Goal: Task Accomplishment & Management: Manage account settings

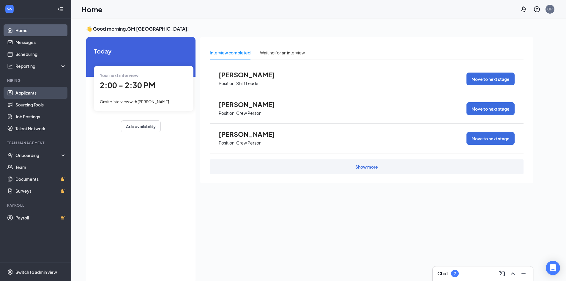
click at [35, 96] on link "Applicants" at bounding box center [40, 93] width 51 height 12
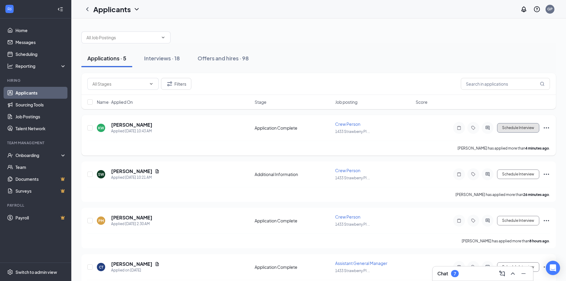
click at [516, 129] on button "Schedule Interview" at bounding box center [518, 128] width 42 height 10
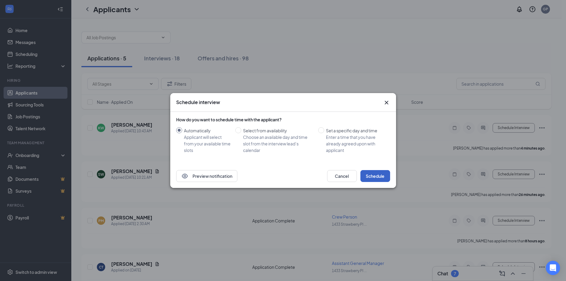
click at [375, 174] on button "Schedule" at bounding box center [375, 176] width 30 height 12
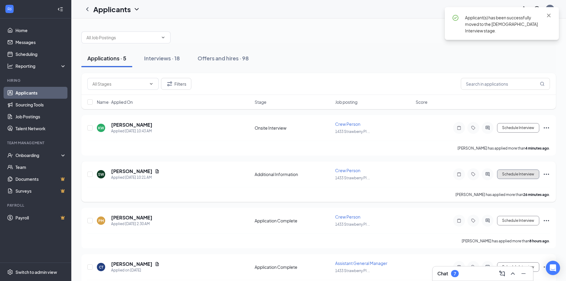
click at [512, 173] on button "Schedule Interview" at bounding box center [518, 174] width 42 height 10
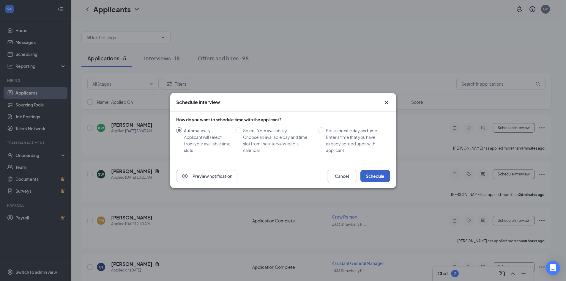
click at [381, 176] on button "Schedule" at bounding box center [375, 176] width 30 height 12
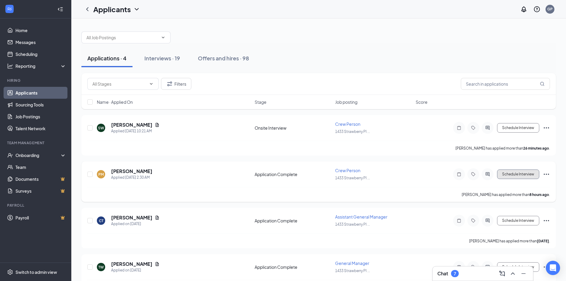
click at [511, 176] on button "Schedule Interview" at bounding box center [518, 174] width 42 height 10
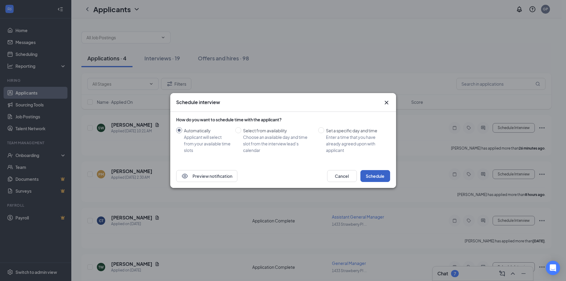
click at [376, 178] on button "Schedule" at bounding box center [375, 176] width 30 height 12
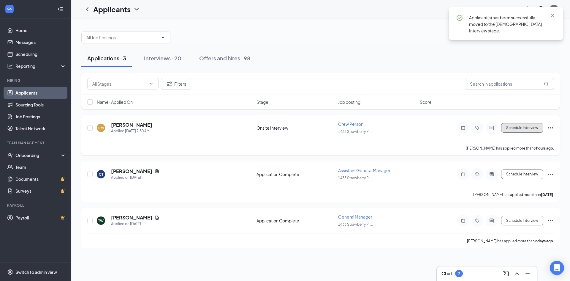
click at [513, 129] on button "Schedule Interview" at bounding box center [522, 128] width 42 height 10
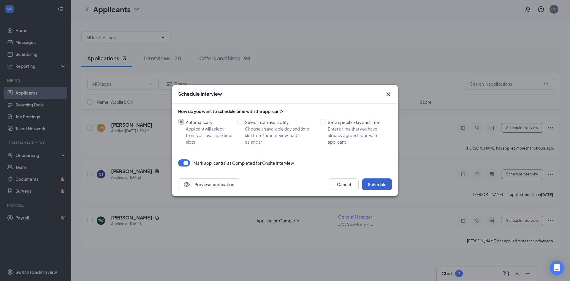
click at [376, 182] on button "Schedule" at bounding box center [377, 184] width 30 height 12
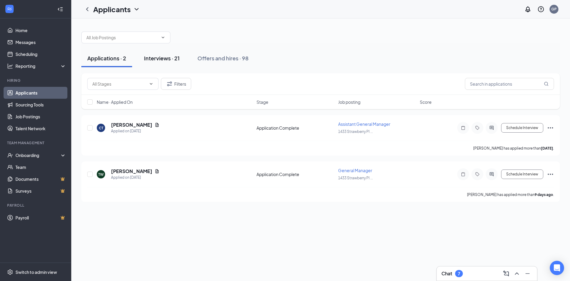
click at [159, 61] on div "Interviews · 21" at bounding box center [162, 57] width 36 height 7
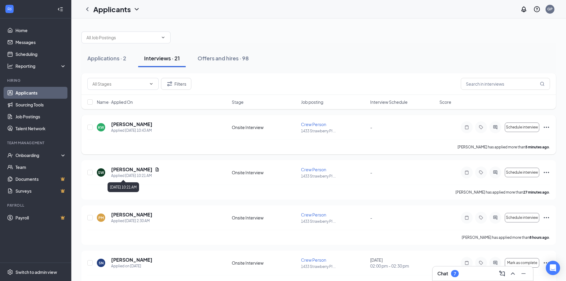
drag, startPoint x: 136, startPoint y: 176, endPoint x: 113, endPoint y: 130, distance: 52.1
click at [113, 130] on div "Applied [DATE] 10:43 AM" at bounding box center [131, 130] width 41 height 6
click at [118, 124] on h5 "[PERSON_NAME]" at bounding box center [131, 124] width 41 height 7
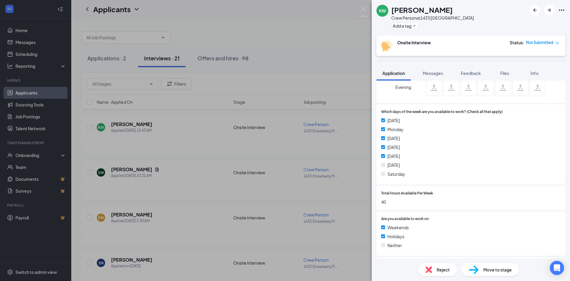
scroll to position [409, 0]
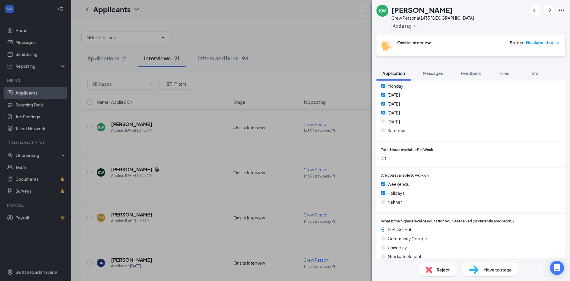
click at [470, 269] on img at bounding box center [474, 269] width 10 height 9
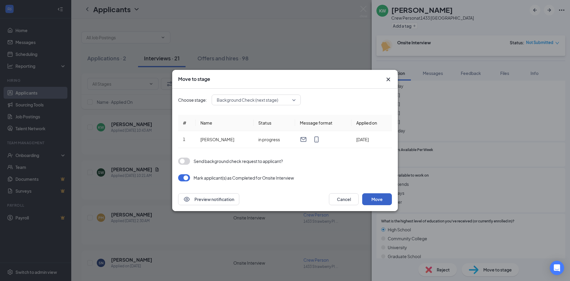
click at [375, 201] on button "Move" at bounding box center [377, 199] width 30 height 12
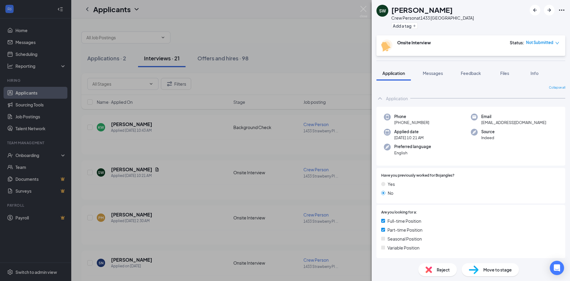
click at [242, 137] on div "SW [PERSON_NAME] Crew Person at [STREET_ADDRESS] Add a tag Onsite Interview Sta…" at bounding box center [285, 140] width 570 height 281
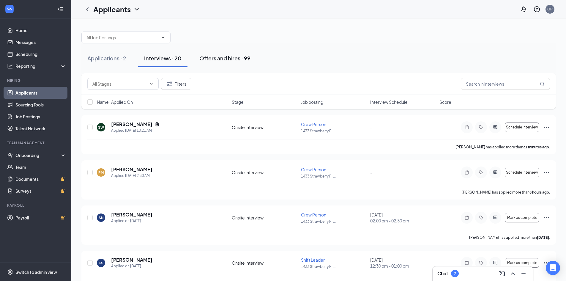
click at [219, 56] on div "Offers and hires · 99" at bounding box center [224, 57] width 51 height 7
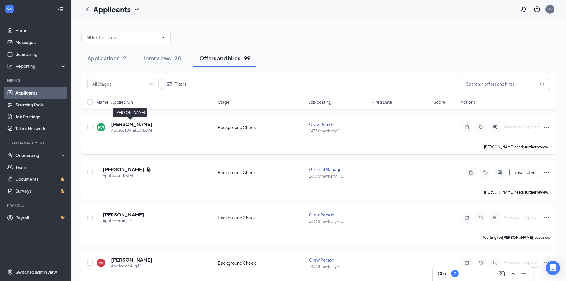
click at [124, 123] on h5 "[PERSON_NAME]" at bounding box center [131, 124] width 41 height 7
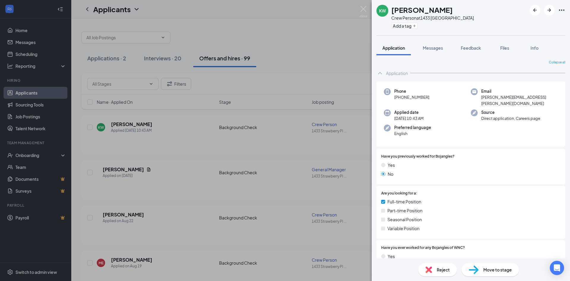
click at [272, 115] on div "KW [PERSON_NAME] Crew Person at [STREET_ADDRESS] Add a tag Application Messages…" at bounding box center [285, 140] width 570 height 281
